Goal: Information Seeking & Learning: Compare options

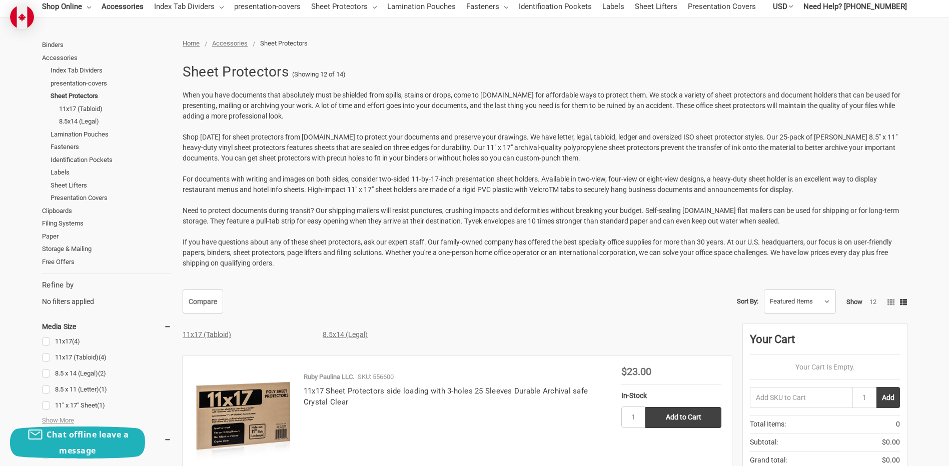
scroll to position [100, 0]
click at [93, 138] on link "Lamination Pouches" at bounding box center [111, 135] width 121 height 13
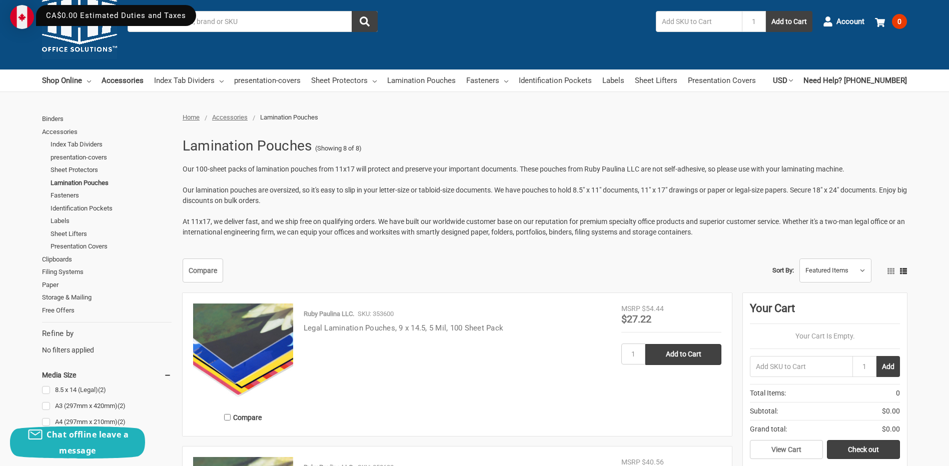
scroll to position [50, 0]
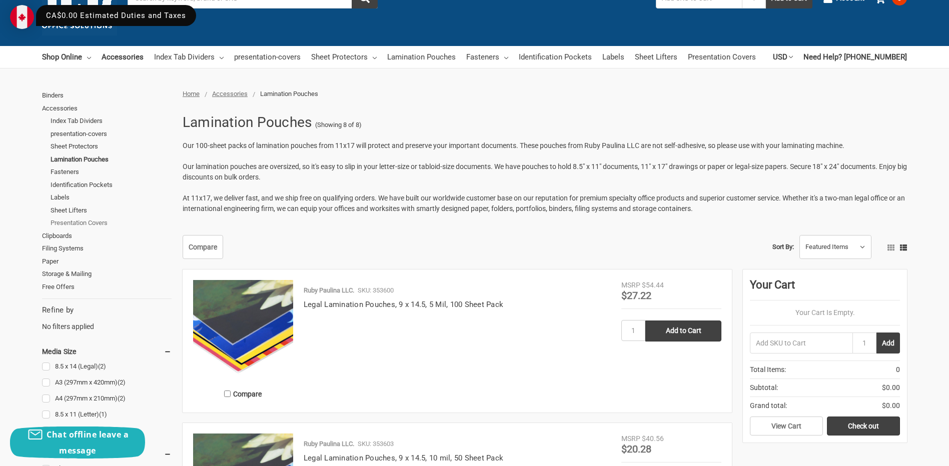
click at [85, 224] on link "Presentation Covers" at bounding box center [111, 223] width 121 height 13
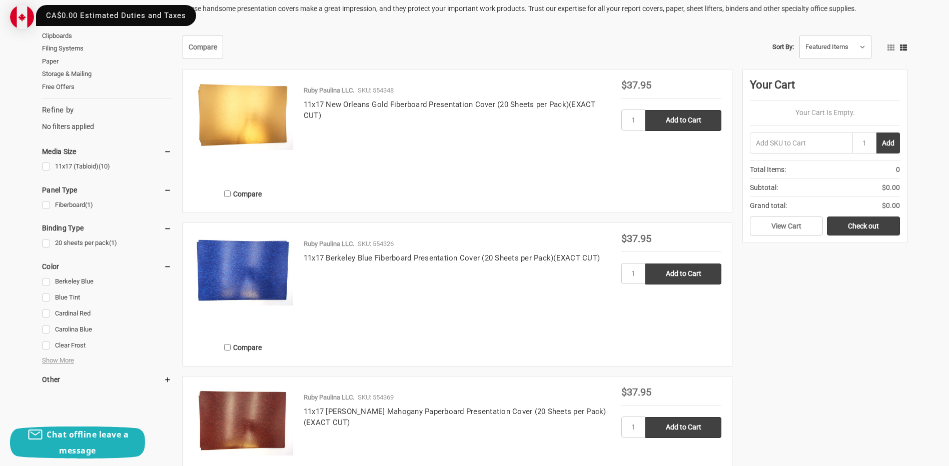
scroll to position [300, 0]
